Goal: Information Seeking & Learning: Find contact information

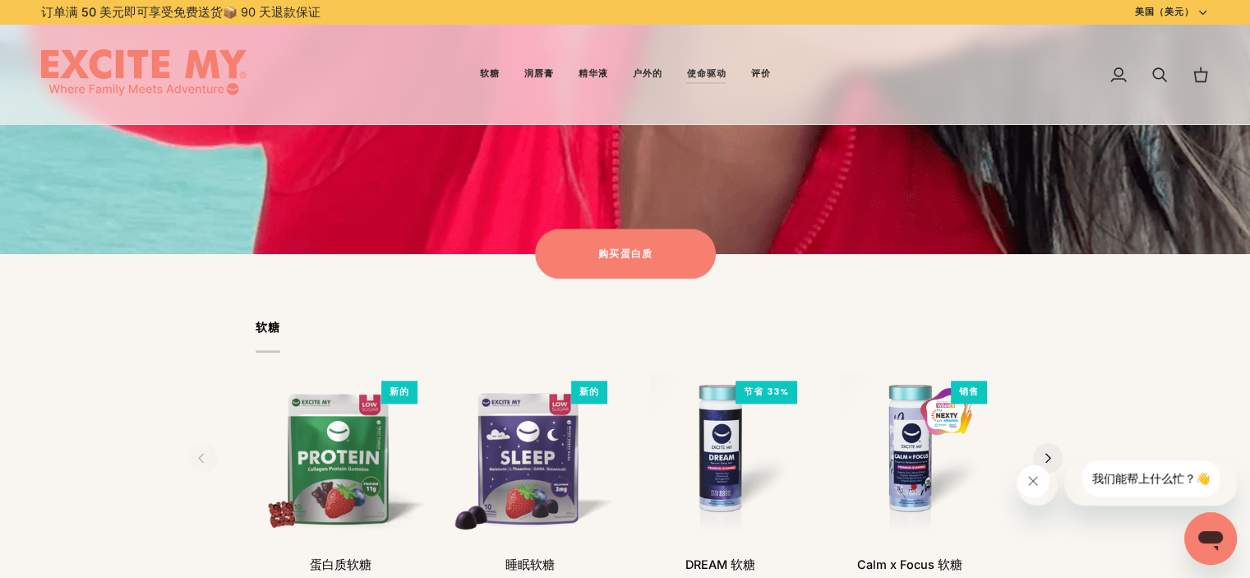
scroll to position [1644, 0]
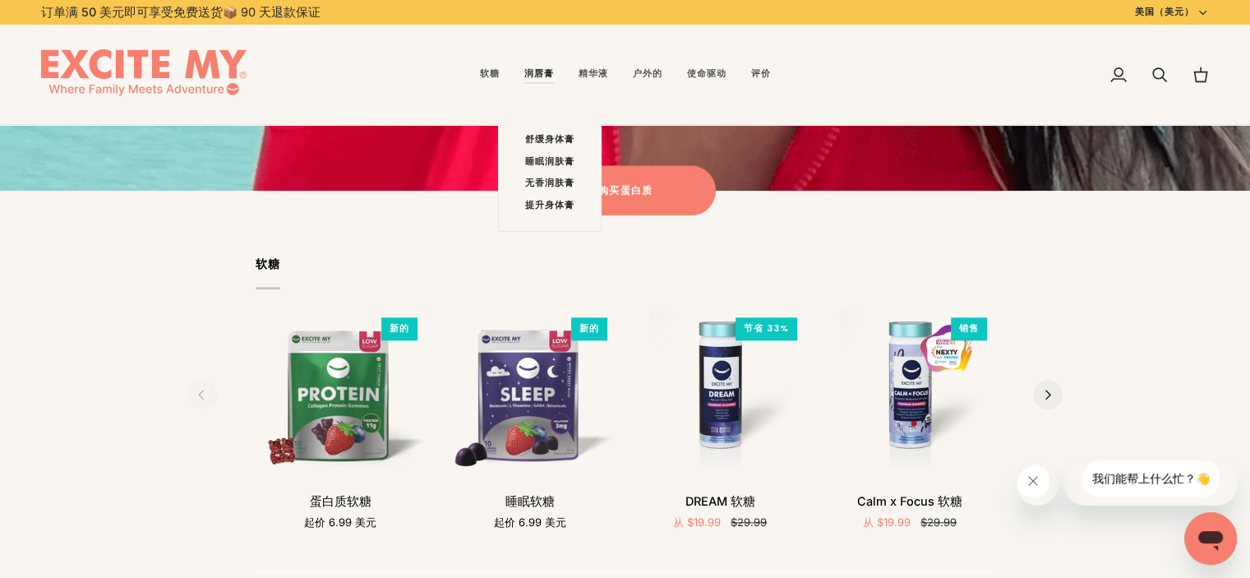
click at [539, 72] on link "润唇膏" at bounding box center [539, 75] width 54 height 100
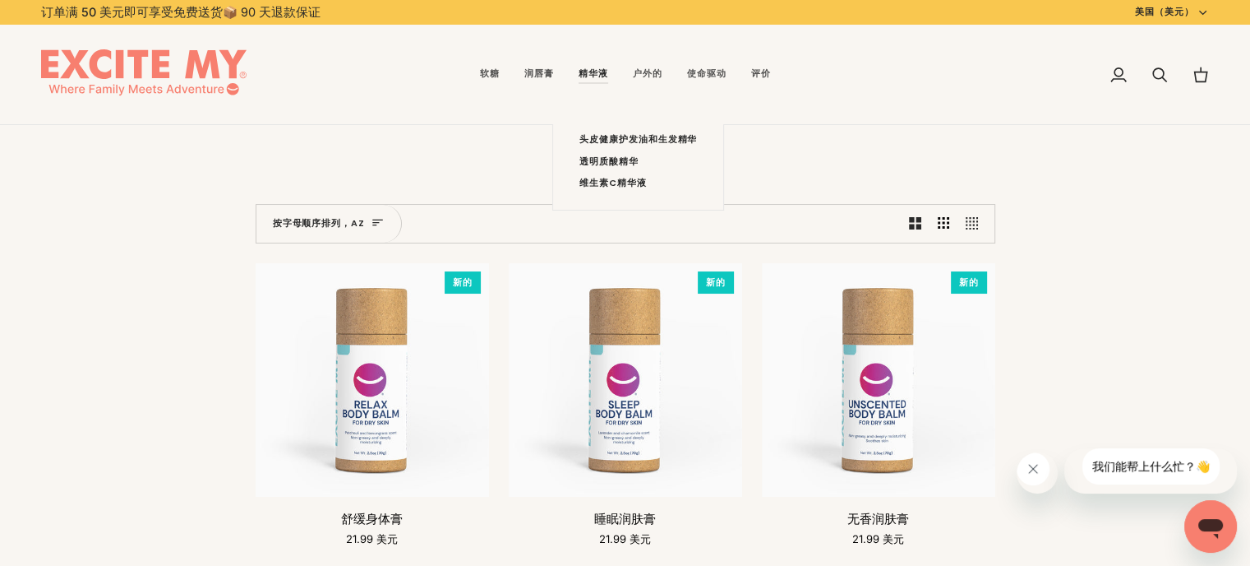
click at [598, 81] on link "精华液" at bounding box center [593, 75] width 54 height 100
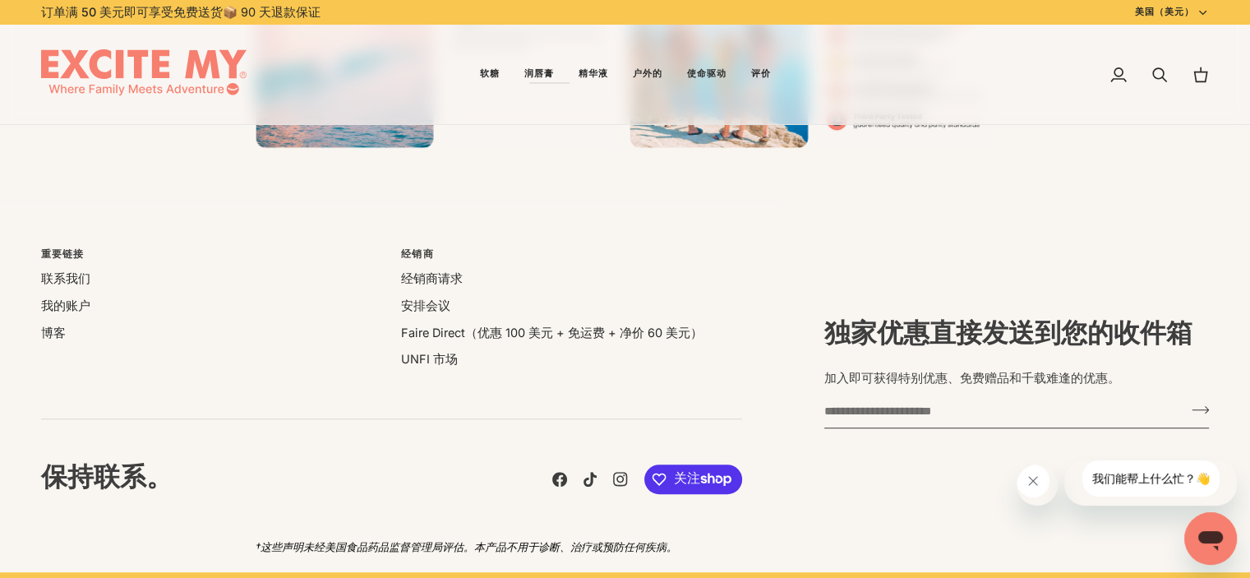
scroll to position [870, 0]
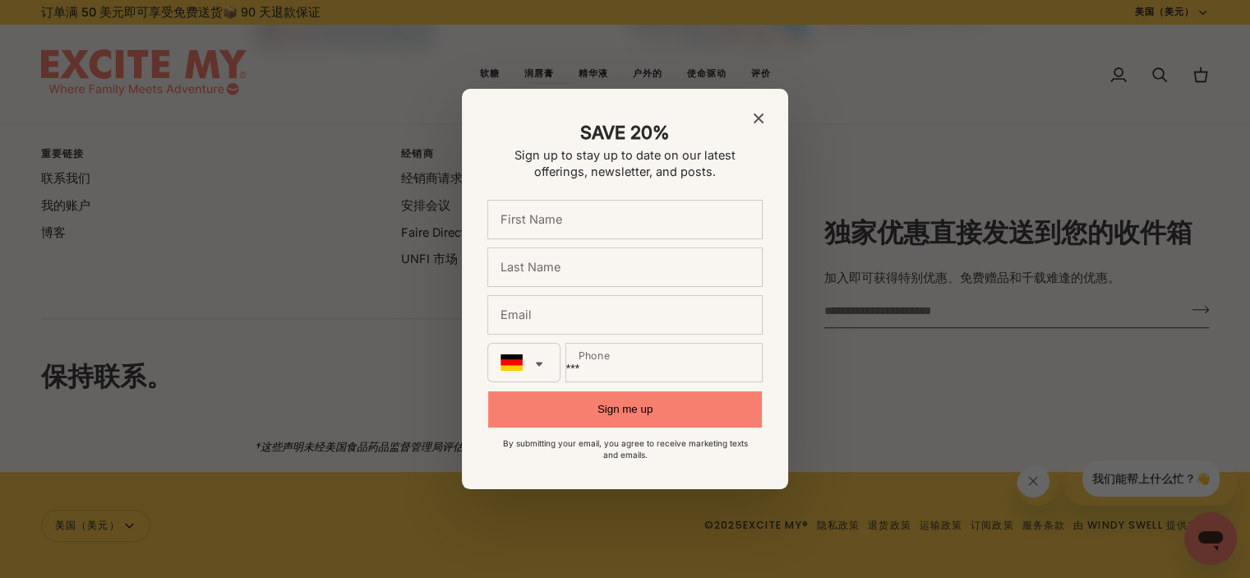
drag, startPoint x: 569, startPoint y: 389, endPoint x: 545, endPoint y: 369, distance: 30.9
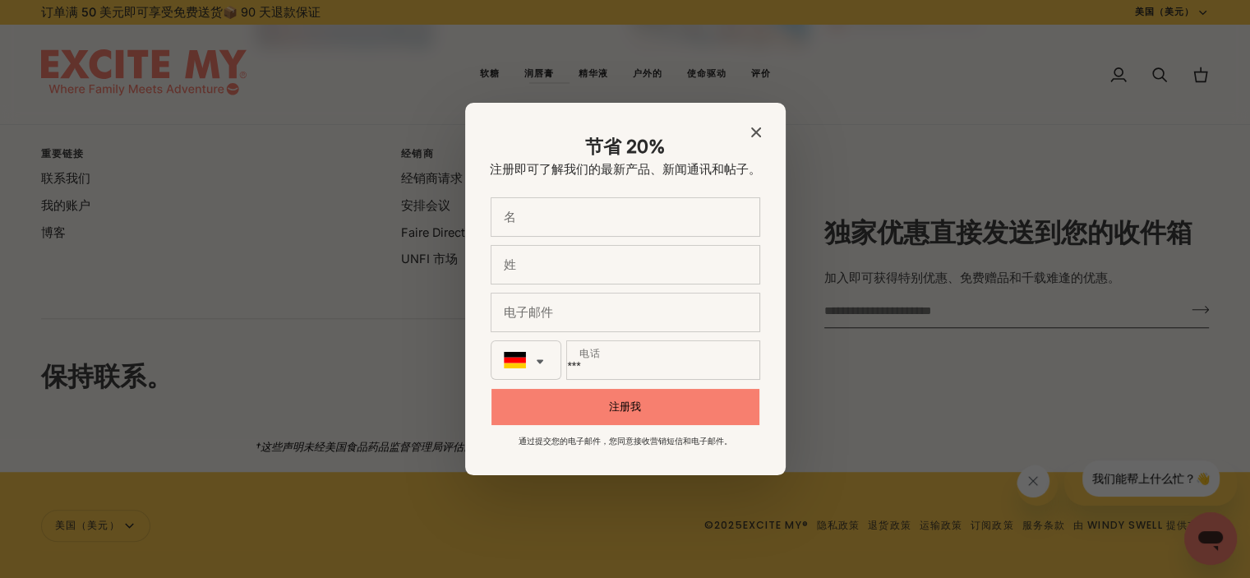
drag, startPoint x: 545, startPoint y: 369, endPoint x: 382, endPoint y: 377, distance: 163.0
click at [381, 378] on div at bounding box center [625, 289] width 1250 height 578
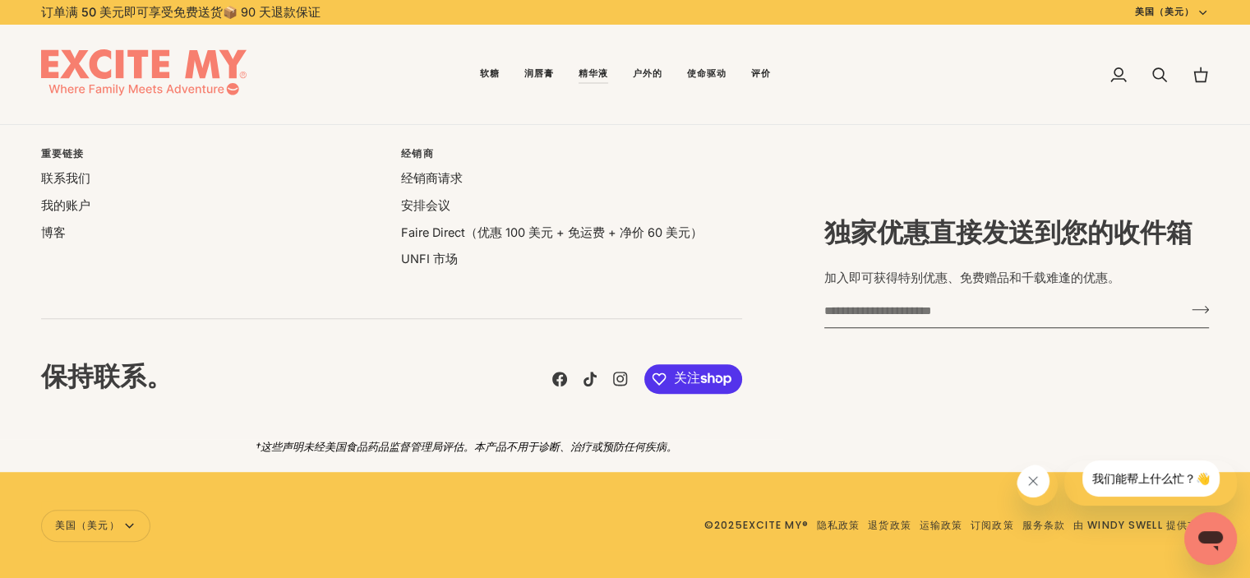
drag, startPoint x: 1262, startPoint y: 508, endPoint x: 881, endPoint y: 62, distance: 586.7
click at [881, 62] on div "我的账户 搜索 大车 0.00 美元 (0)" at bounding box center [996, 75] width 427 height 100
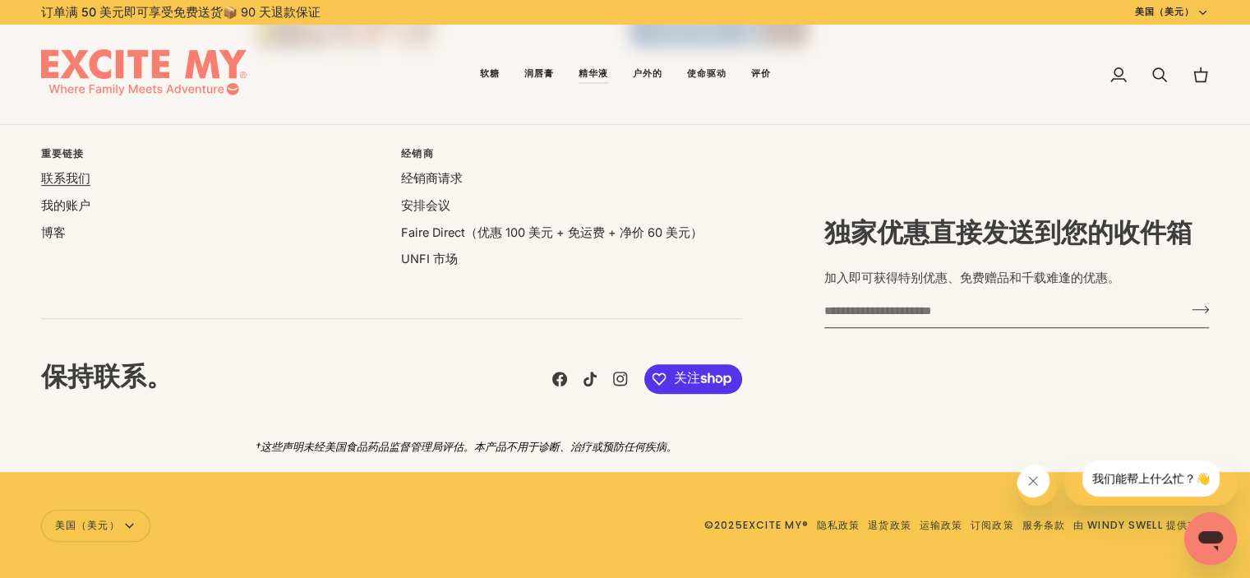
click at [59, 179] on font "联系我们" at bounding box center [65, 178] width 49 height 14
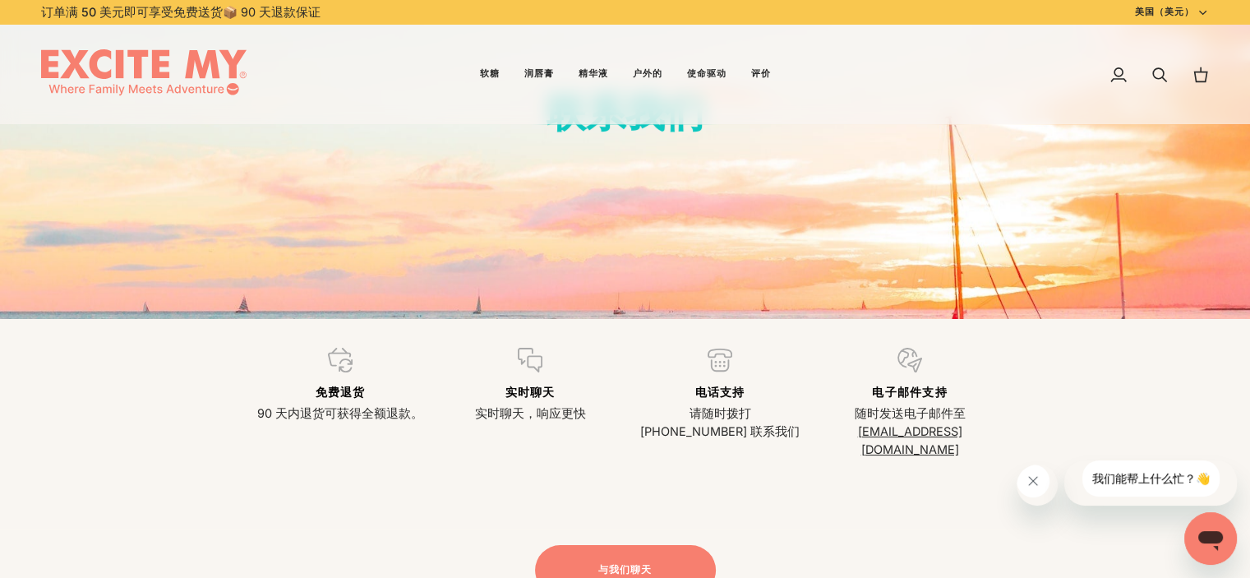
scroll to position [247, 0]
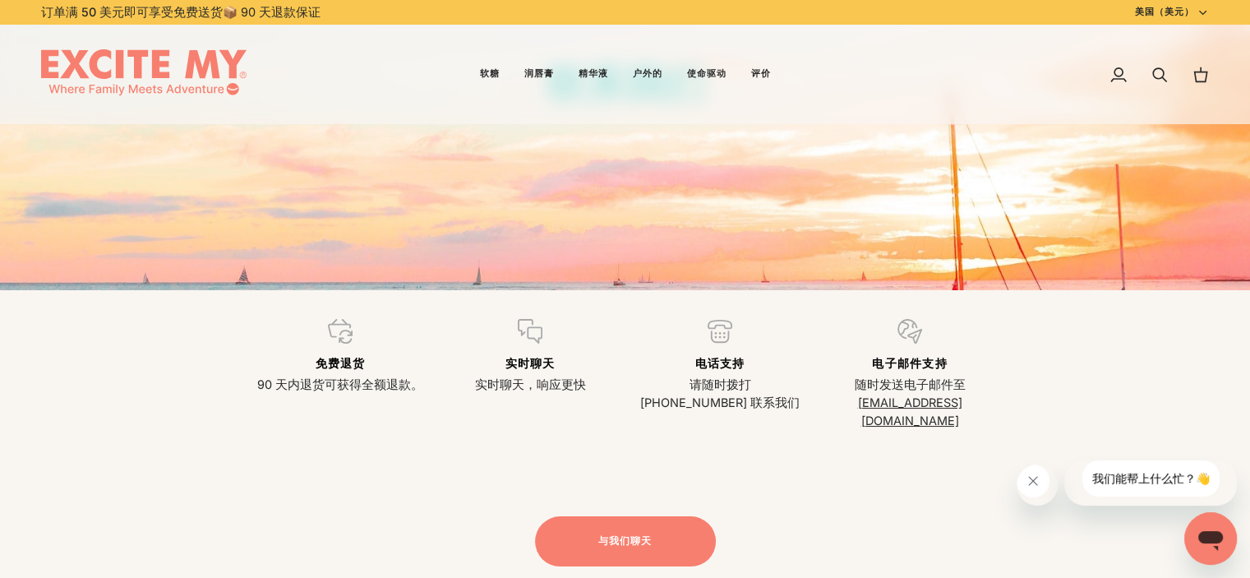
drag, startPoint x: 700, startPoint y: 382, endPoint x: 787, endPoint y: 381, distance: 87.2
click at [787, 381] on font "请随时拨打 1-800-737-2007 联系我们" at bounding box center [719, 393] width 159 height 32
drag, startPoint x: 793, startPoint y: 381, endPoint x: 710, endPoint y: 378, distance: 82.2
click at [714, 381] on font "请随时拨打 1-800-737-2007 联系我们" at bounding box center [719, 393] width 159 height 32
click at [704, 380] on font "请随时拨打 1-800-737-2007 联系我们" at bounding box center [719, 393] width 159 height 32
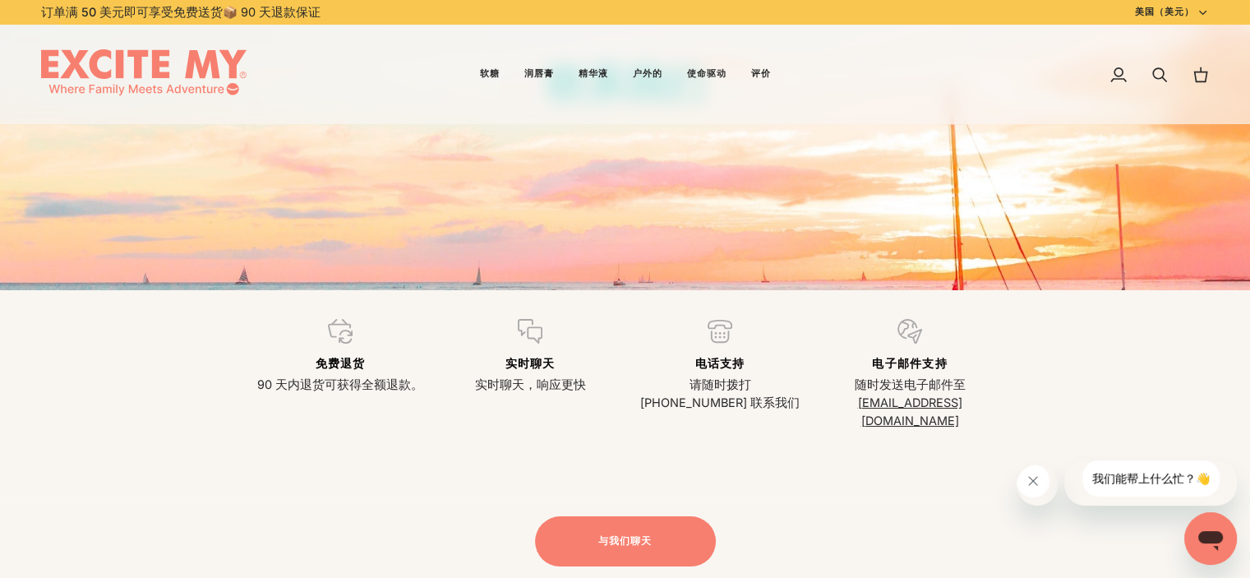
drag, startPoint x: 704, startPoint y: 380, endPoint x: 783, endPoint y: 380, distance: 78.9
click at [788, 381] on font "请随时拨打 1-800-737-2007 联系我们" at bounding box center [719, 393] width 159 height 32
drag, startPoint x: 981, startPoint y: 404, endPoint x: 844, endPoint y: 400, distance: 136.5
click at [844, 400] on p "随时发送电子邮件至 info@excitemy.com" at bounding box center [910, 402] width 170 height 53
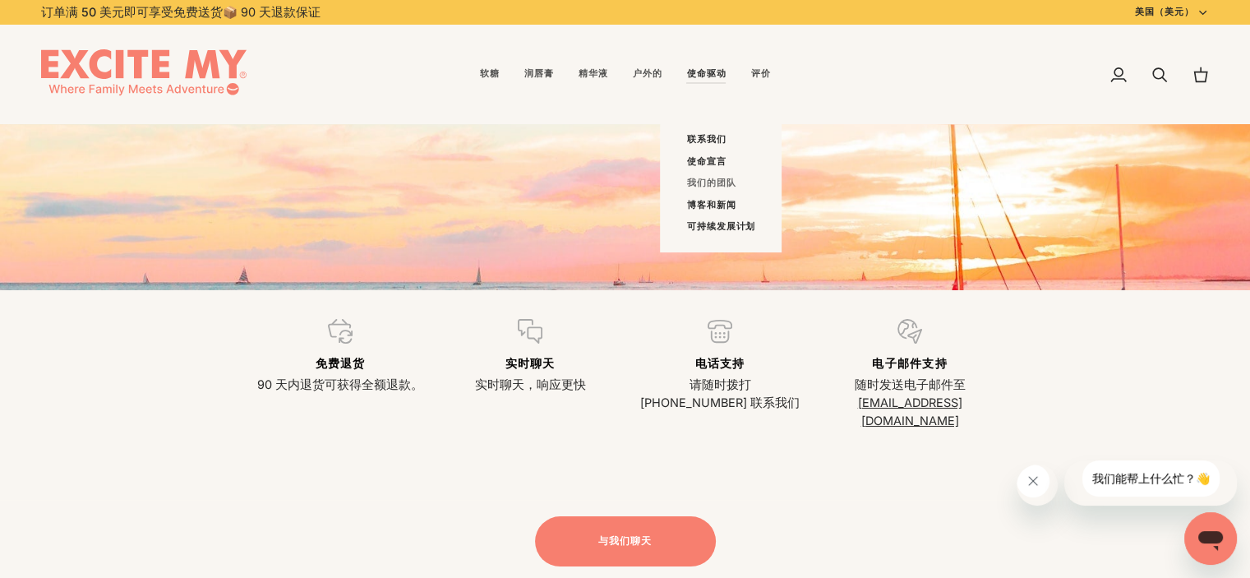
click at [706, 176] on link "我们的团队" at bounding box center [720, 183] width 69 height 21
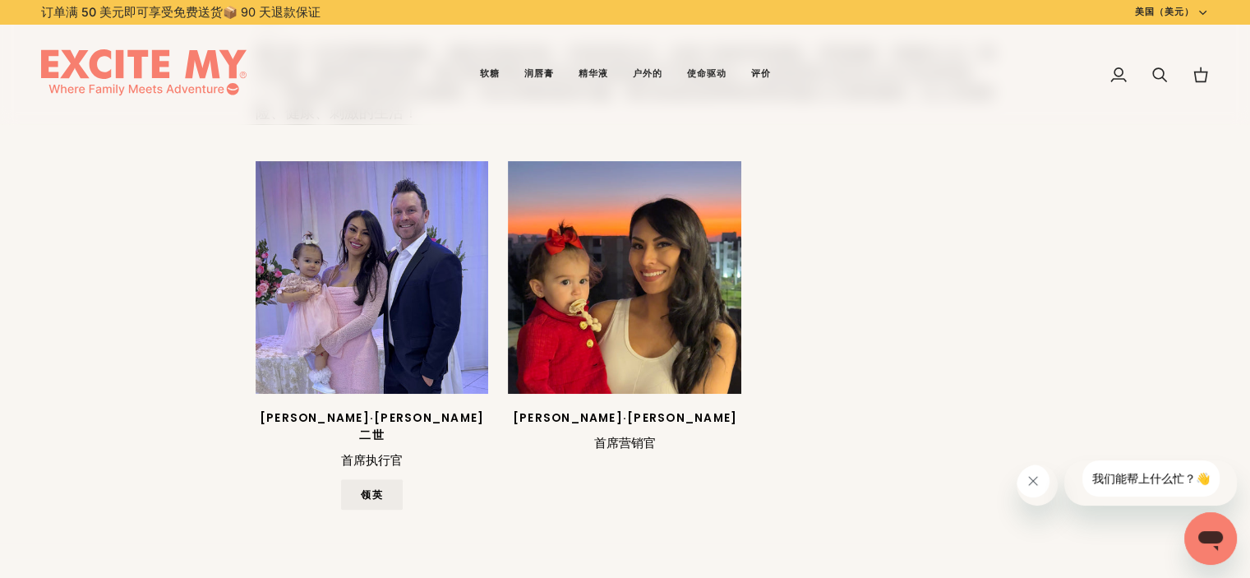
scroll to position [493, 0]
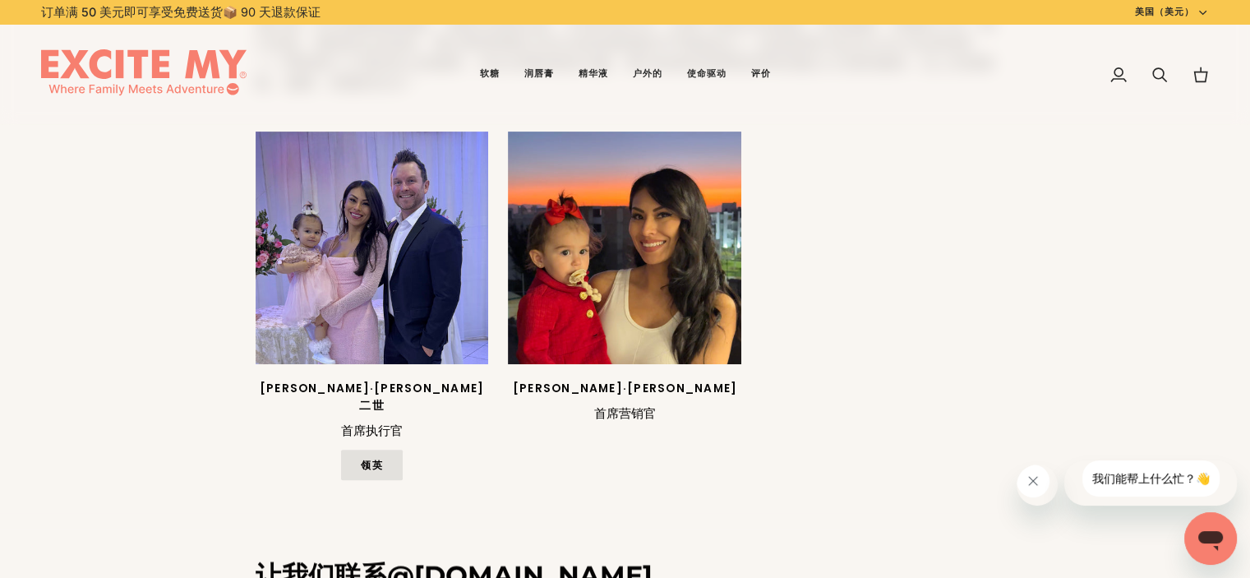
click at [365, 457] on font "领英" at bounding box center [371, 464] width 21 height 14
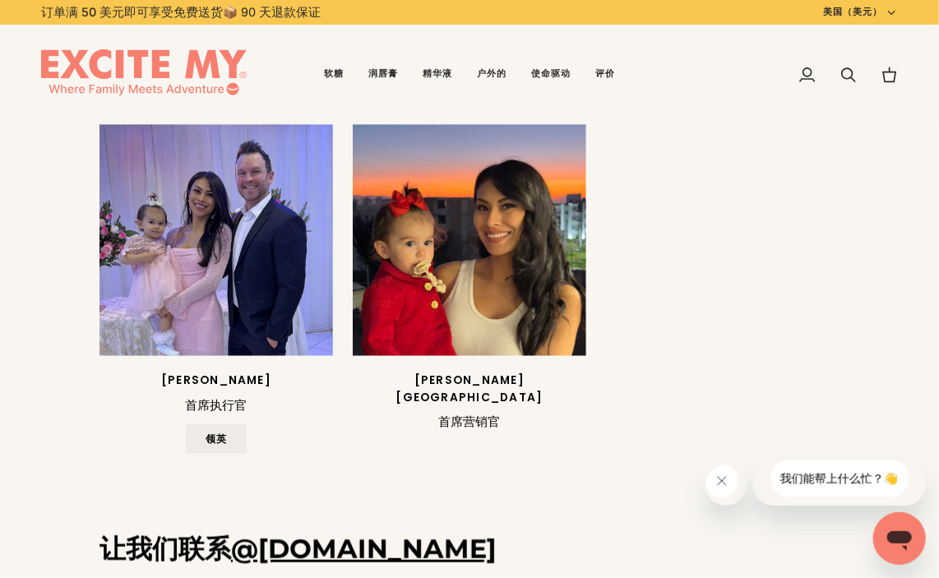
scroll to position [501, 0]
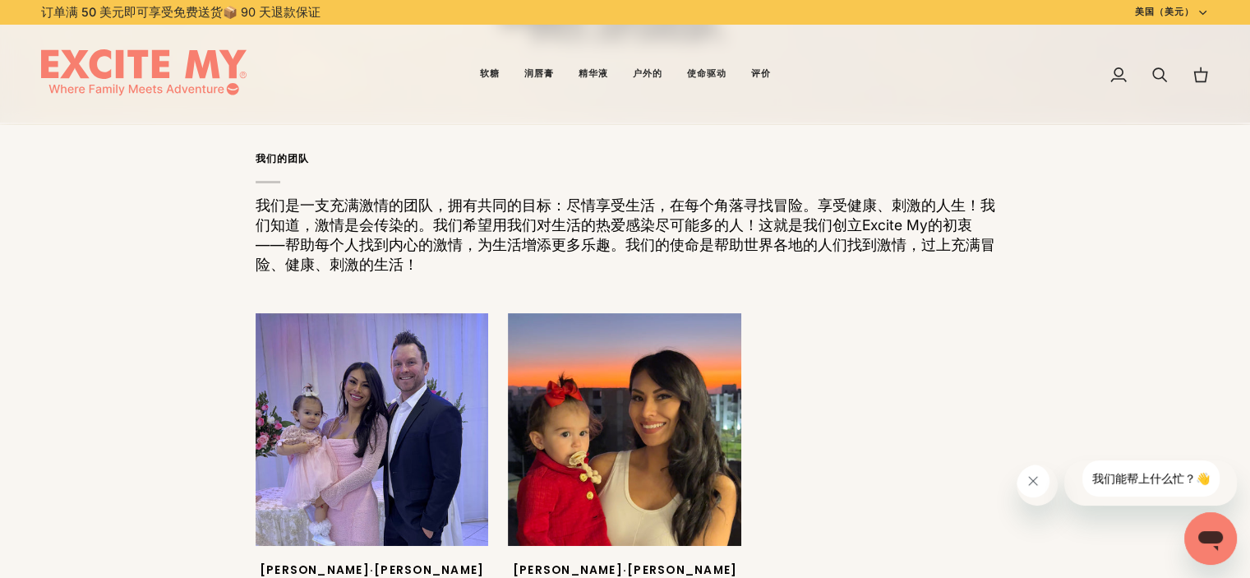
scroll to position [283, 0]
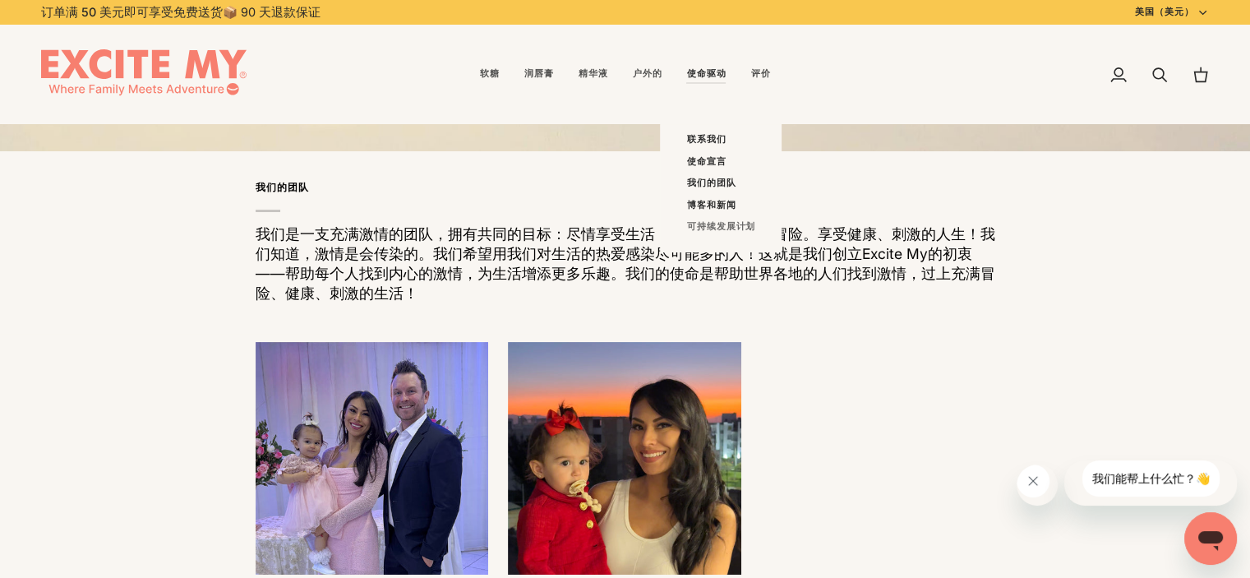
click at [714, 223] on font "可持续发展计划" at bounding box center [720, 226] width 69 height 12
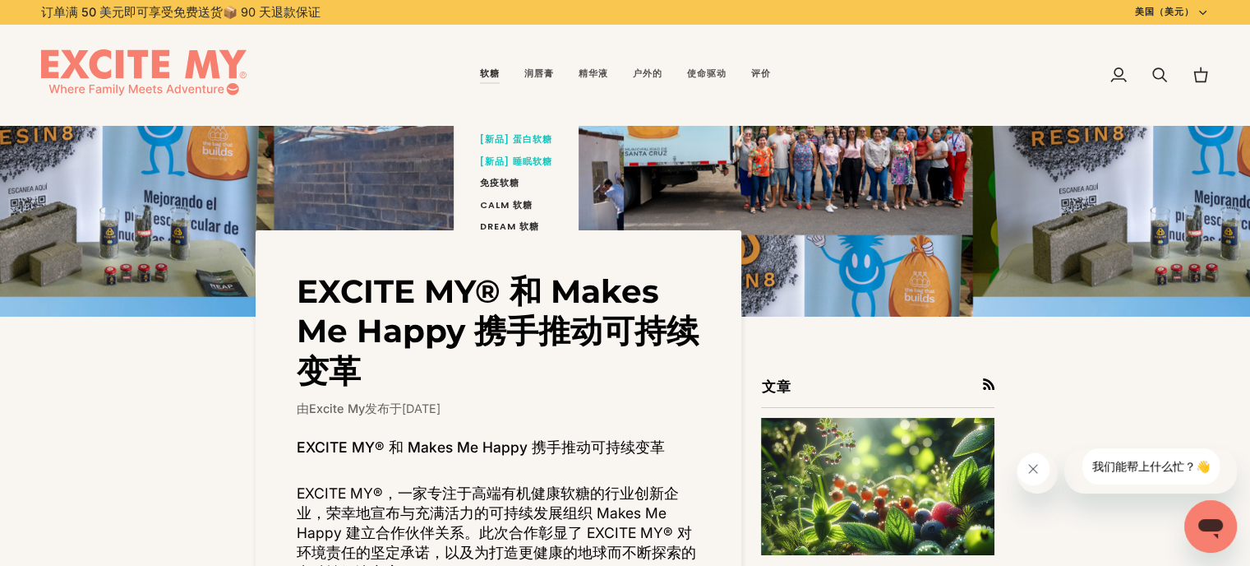
click at [487, 81] on link "软糖" at bounding box center [490, 75] width 44 height 100
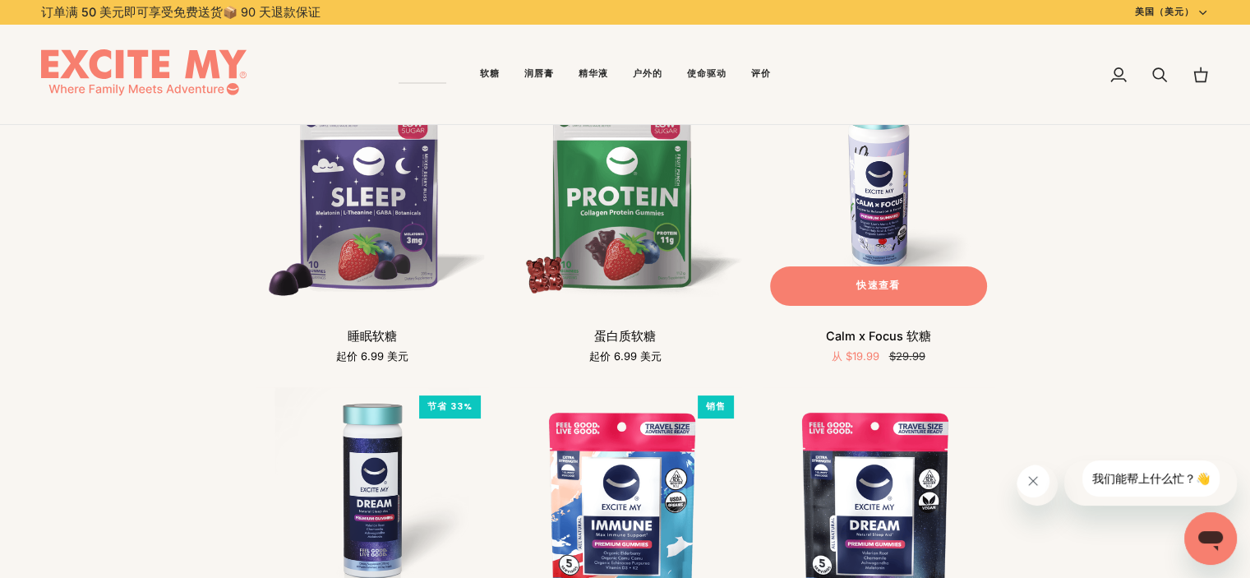
scroll to position [247, 0]
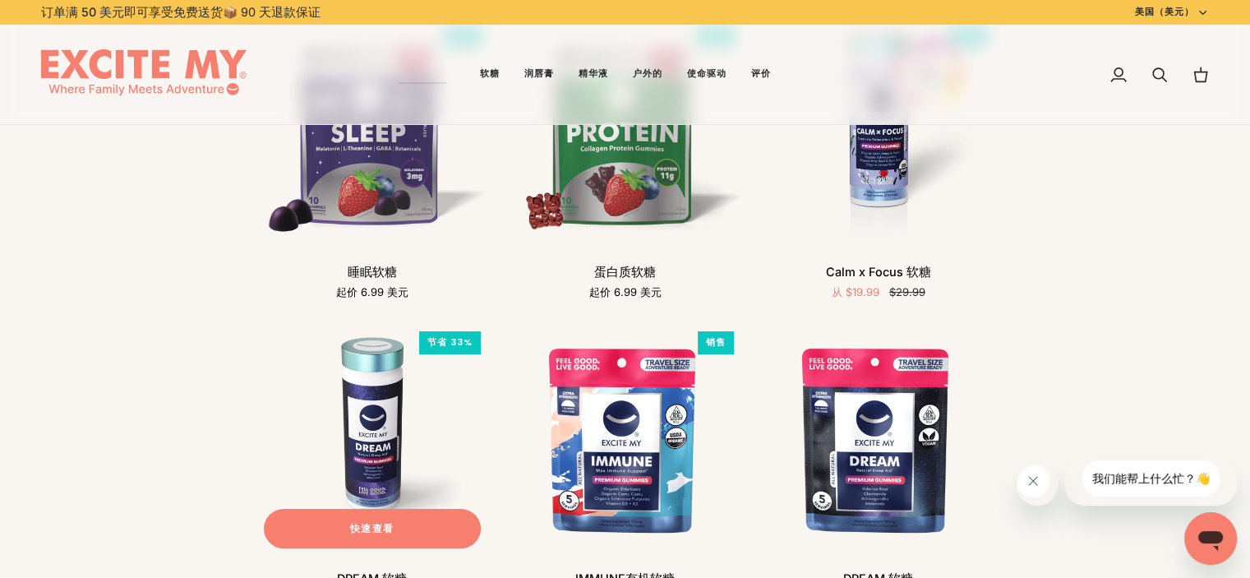
click at [398, 394] on img "DREAM 软糖" at bounding box center [372, 439] width 233 height 233
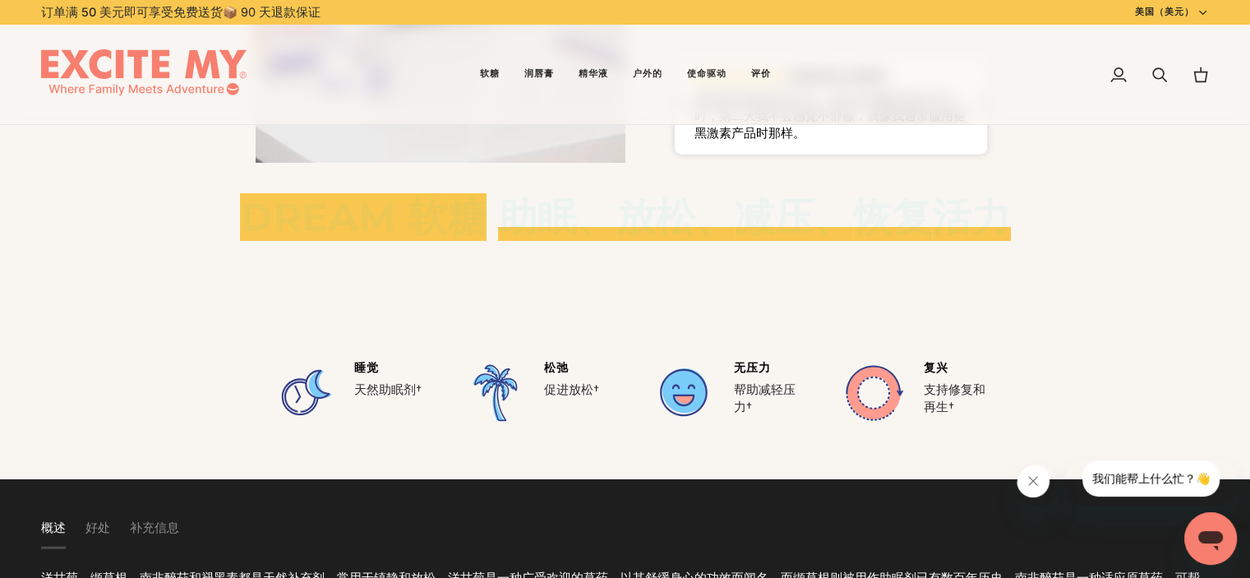
scroll to position [4028, 0]
